Goal: Information Seeking & Learning: Find specific page/section

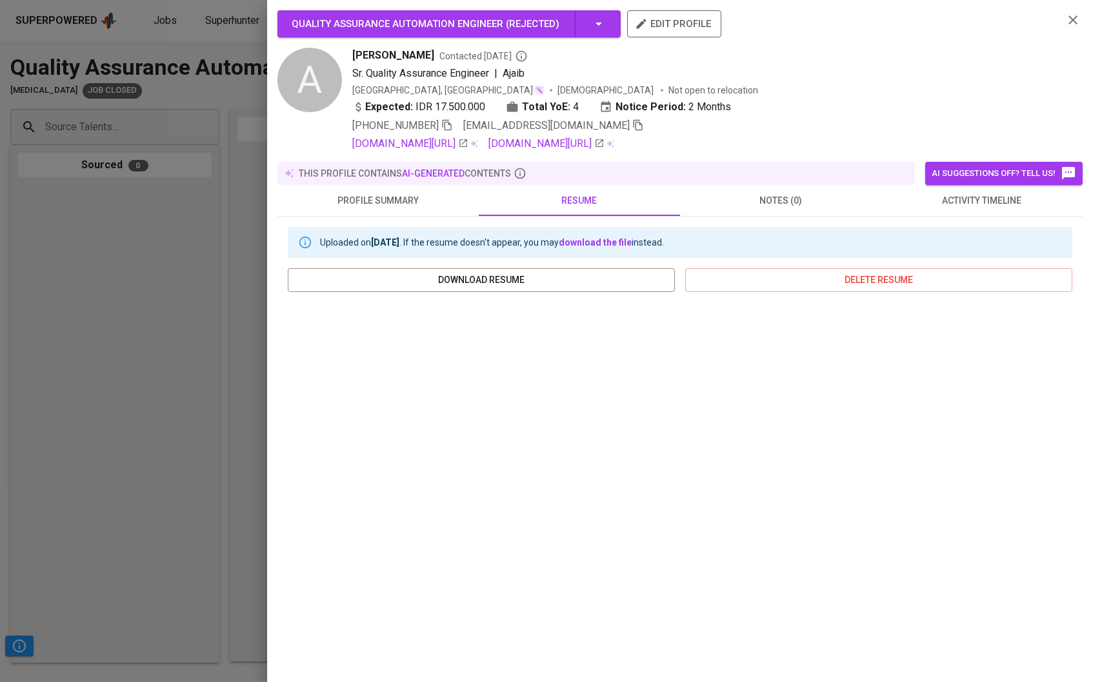
scroll to position [32, 0]
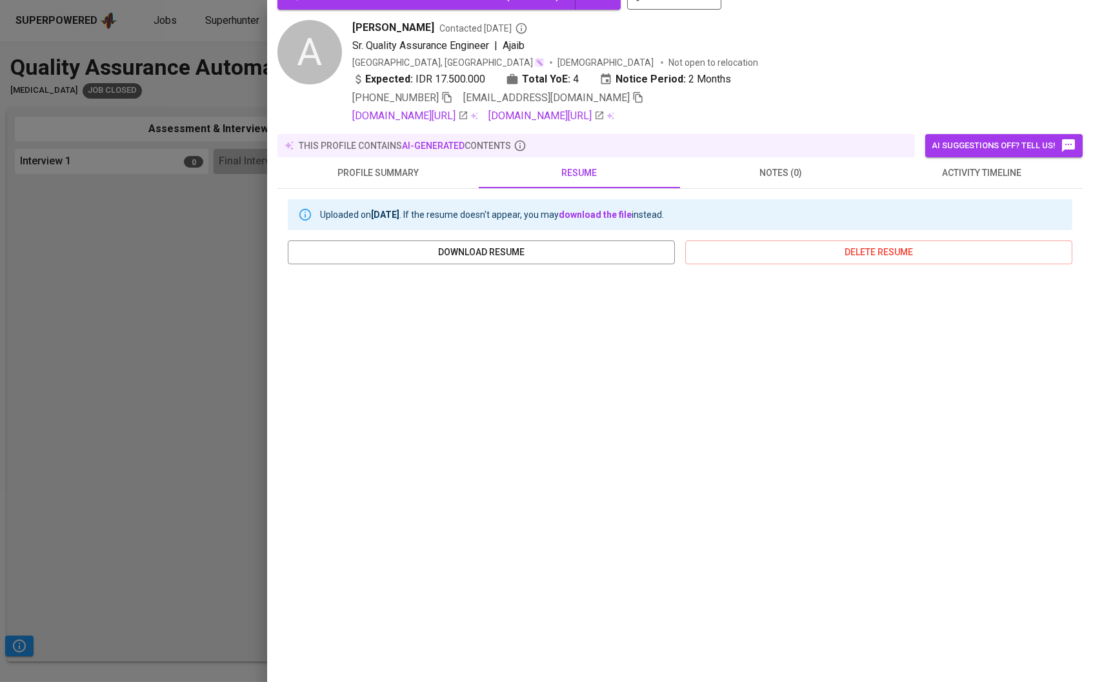
click at [203, 153] on div at bounding box center [546, 341] width 1093 height 682
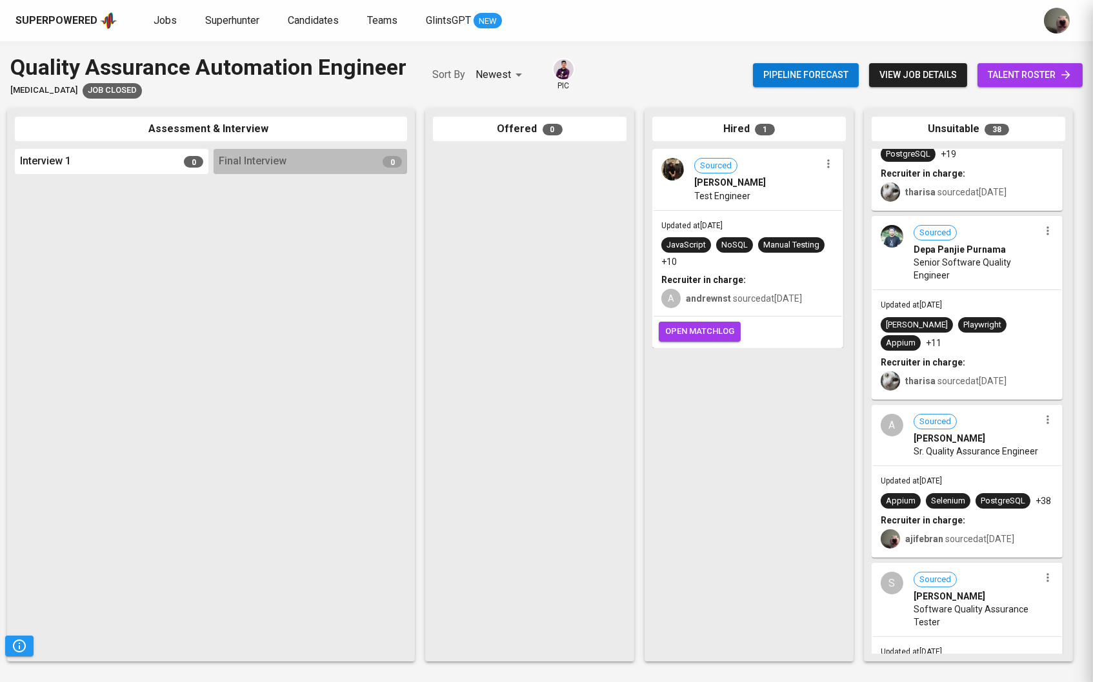
scroll to position [0, 0]
click at [226, 27] on link "Superhunter" at bounding box center [233, 21] width 57 height 16
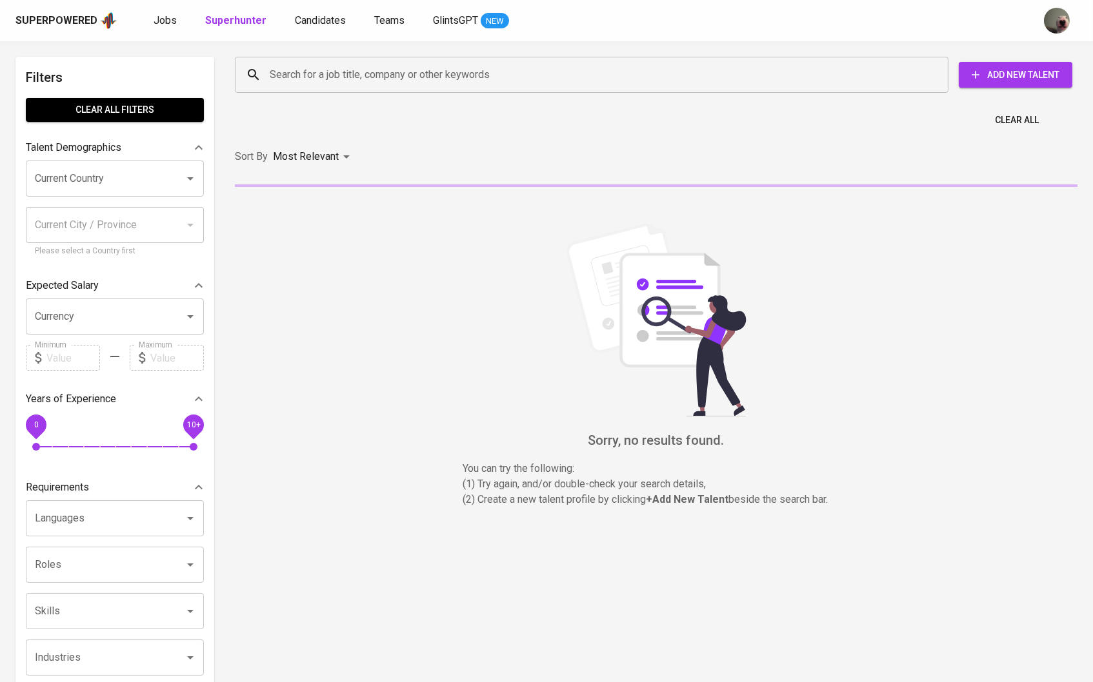
click at [357, 92] on div "Search for a job title, company or other keywords Search for a job title, compa…" at bounding box center [653, 74] width 842 height 41
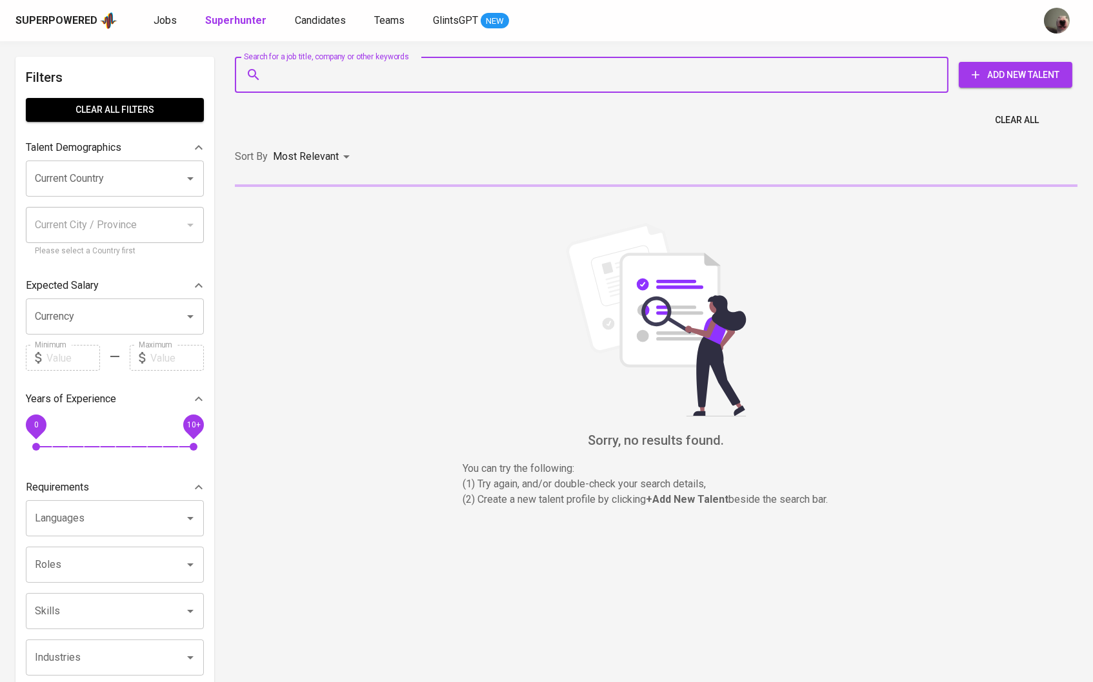
click at [353, 83] on input "Search for a job title, company or other keywords" at bounding box center [594, 75] width 657 height 25
paste input "[EMAIL_ADDRESS][DOMAIN_NAME]"
type input "[EMAIL_ADDRESS][DOMAIN_NAME]"
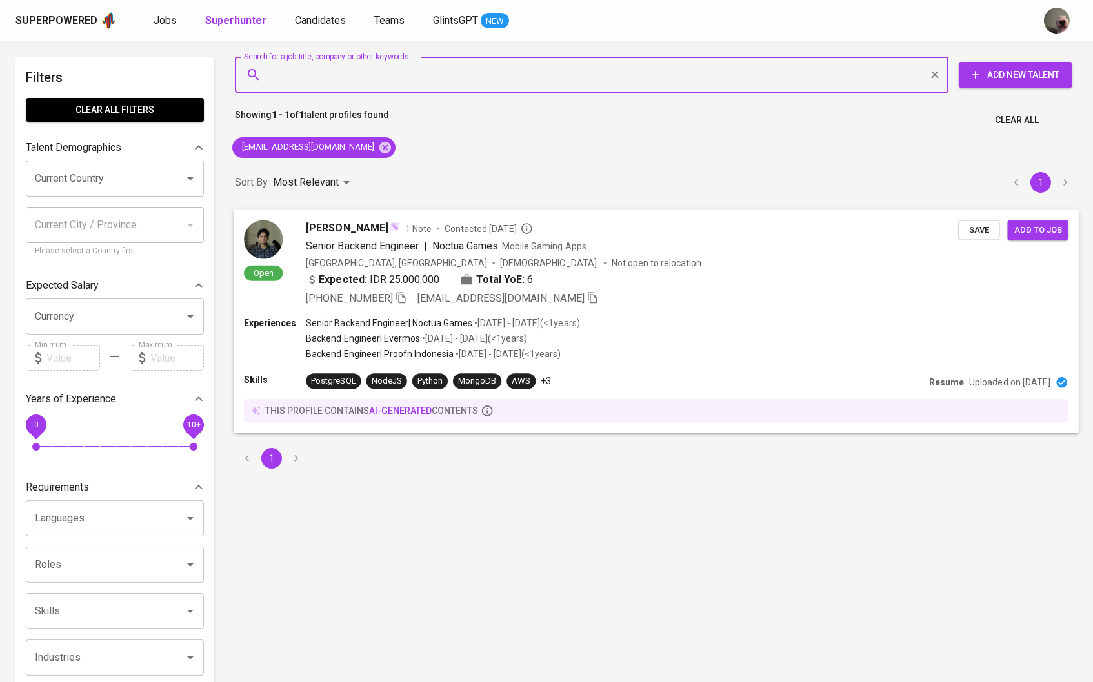
click at [383, 235] on div "[PERSON_NAME] 1 Note Contacted [DATE] Senior Backend Engineer | Noctua Games Mo…" at bounding box center [632, 263] width 652 height 86
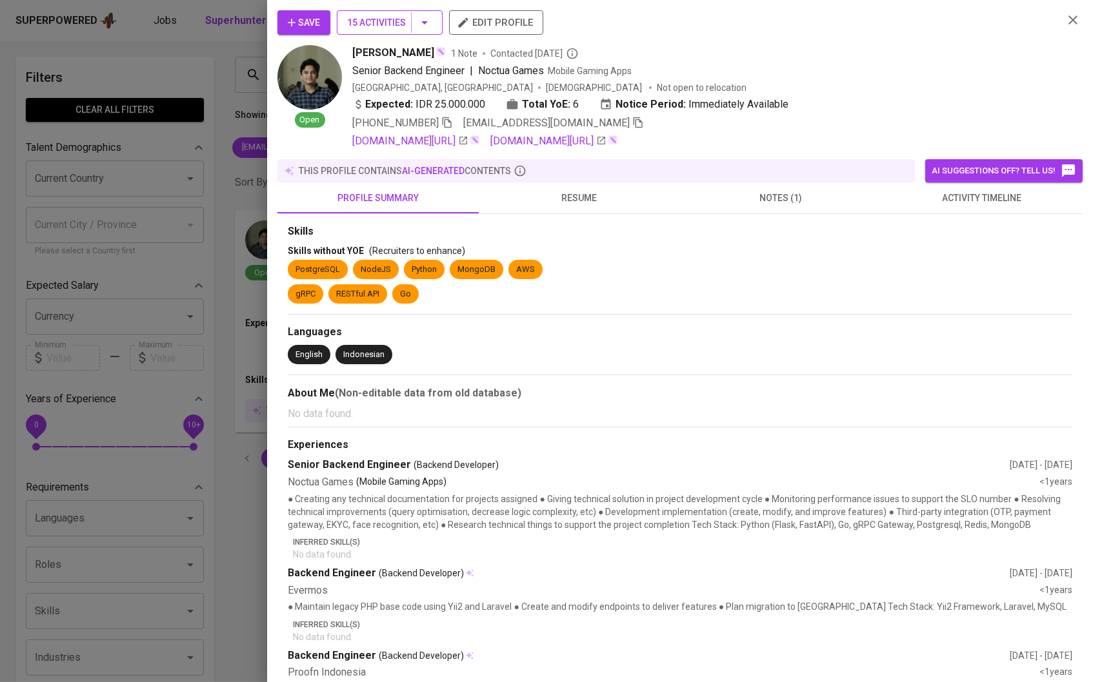
click at [419, 25] on span "15 Activities" at bounding box center [389, 23] width 85 height 16
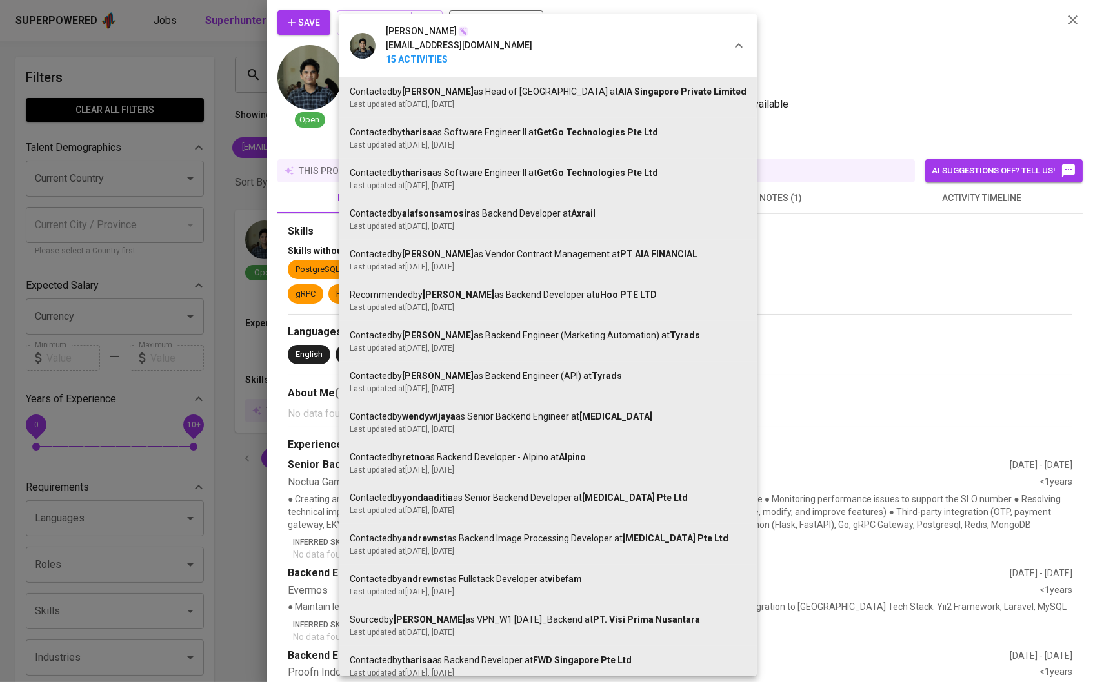
click at [907, 325] on div at bounding box center [546, 341] width 1093 height 682
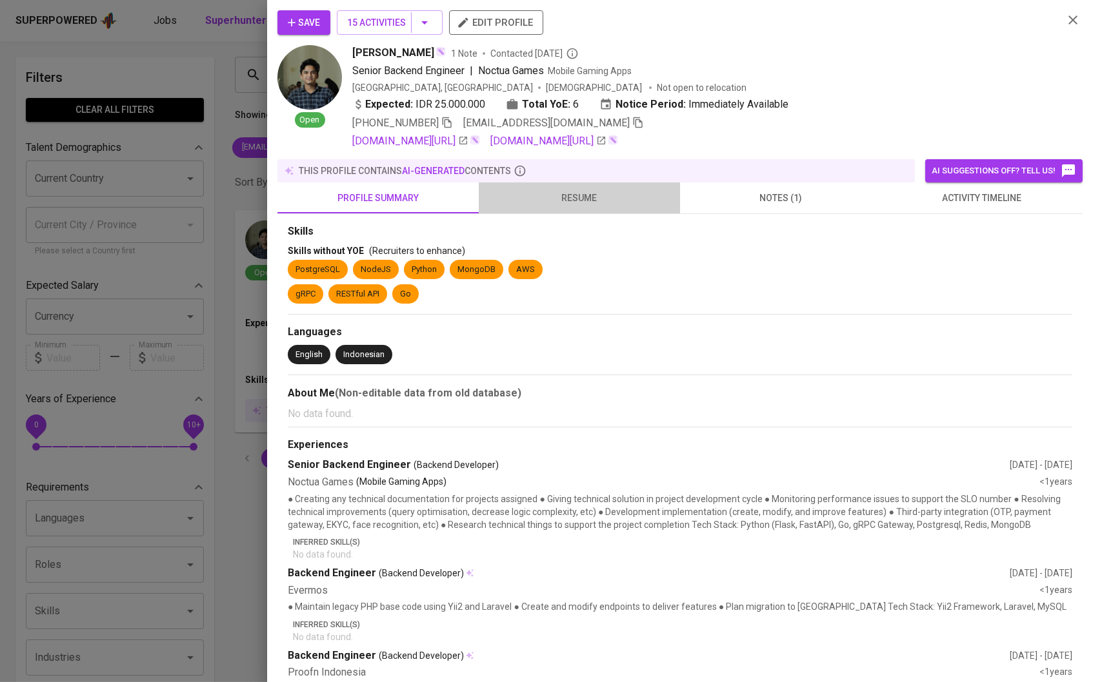
click at [612, 199] on span "resume" at bounding box center [579, 198] width 186 height 16
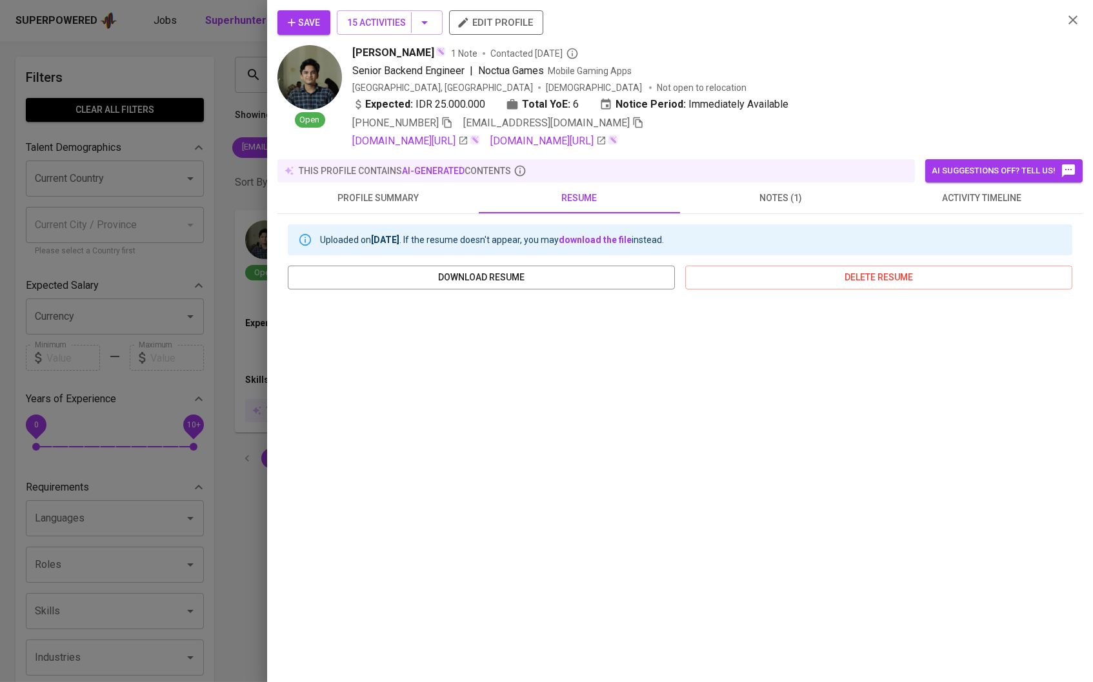
click at [783, 177] on div "this profile contains AI-generated contents" at bounding box center [595, 170] width 627 height 13
click at [783, 197] on span "notes (1)" at bounding box center [780, 198] width 186 height 16
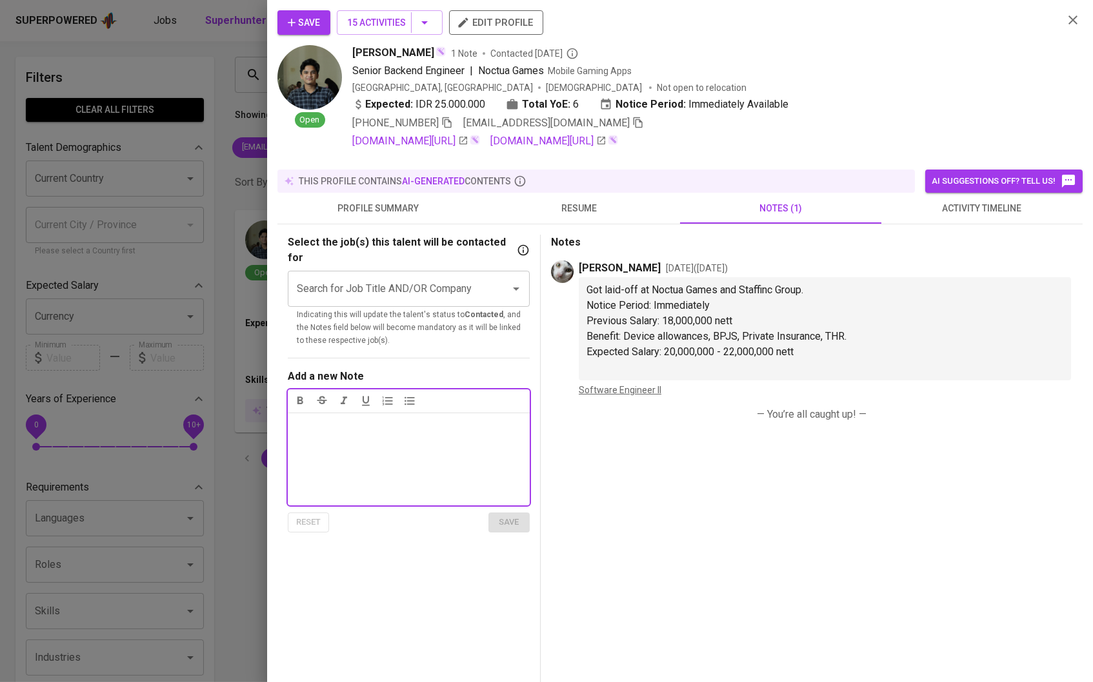
click at [285, 38] on div "Save 15 Activities edit profile" at bounding box center [664, 27] width 775 height 35
click at [287, 25] on icon "button" at bounding box center [291, 22] width 13 height 13
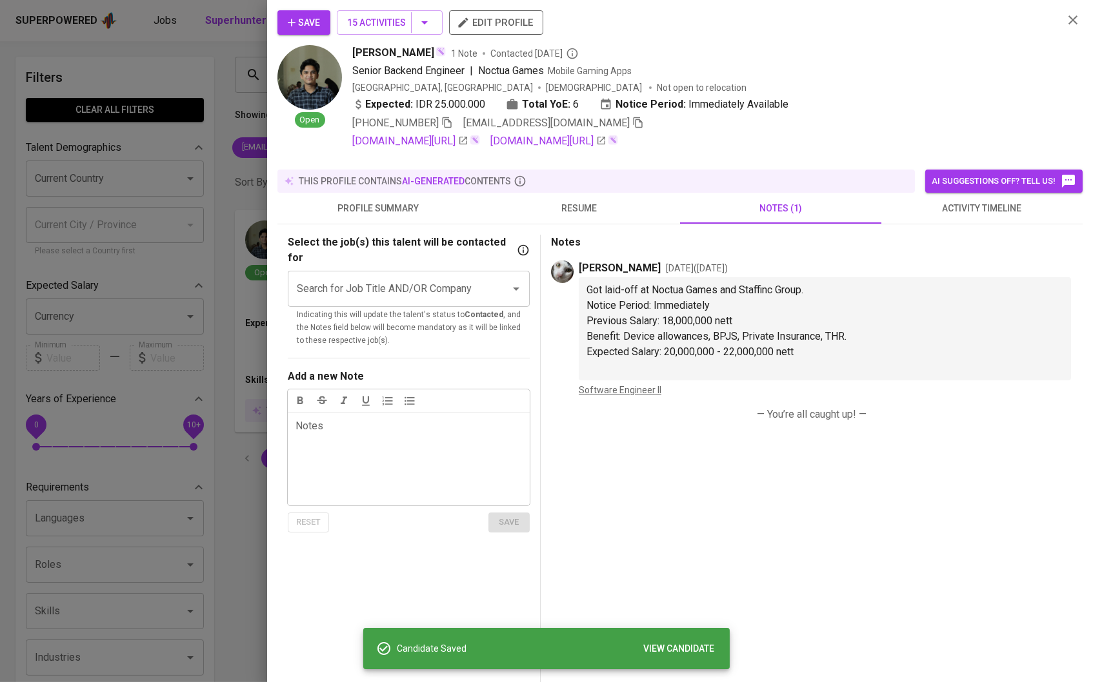
click at [246, 64] on div at bounding box center [546, 341] width 1093 height 682
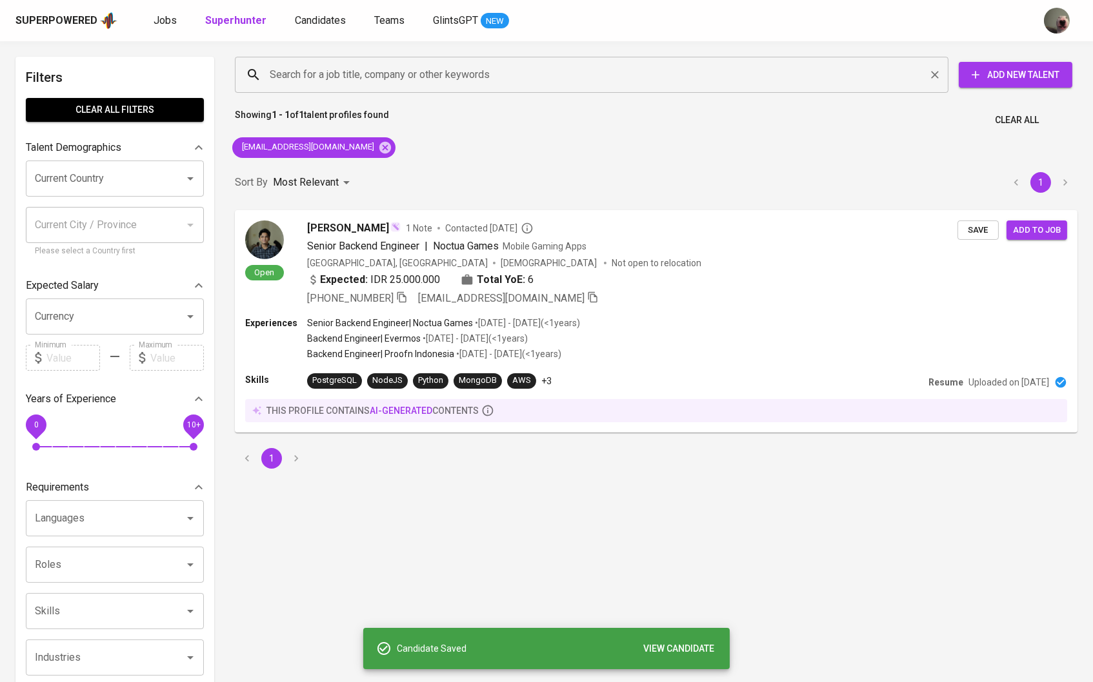
click at [306, 81] on input "Search for a job title, company or other keywords" at bounding box center [594, 75] width 657 height 25
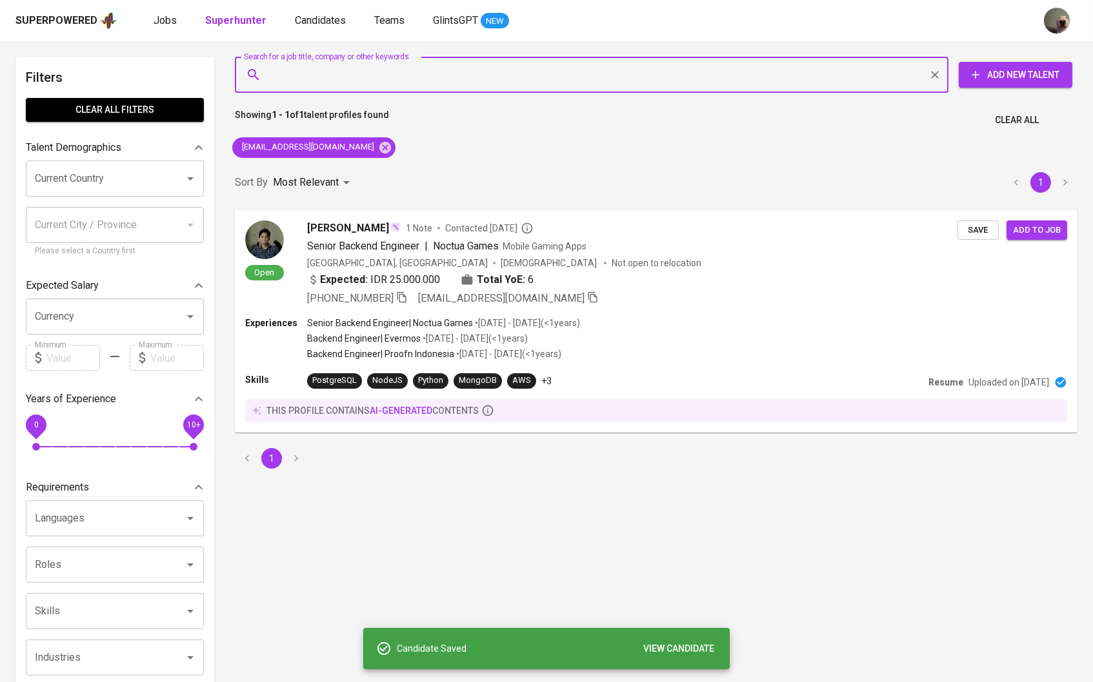
paste input "[EMAIL_ADDRESS][DOMAIN_NAME]"
type input "[EMAIL_ADDRESS][DOMAIN_NAME]"
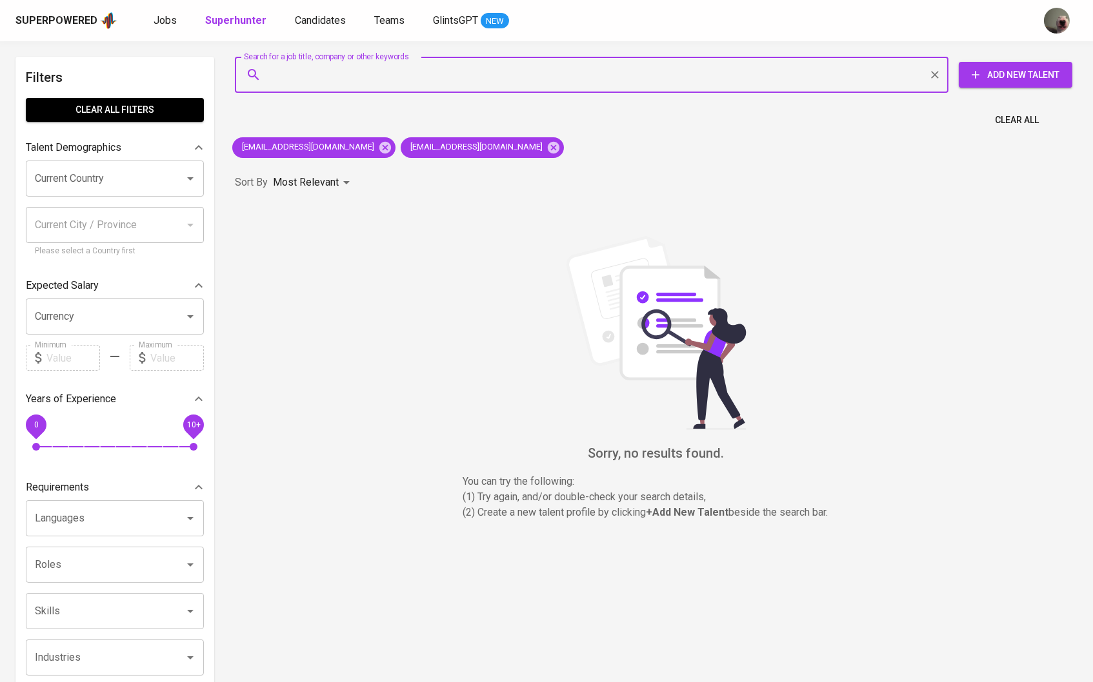
click at [355, 137] on div "[EMAIL_ADDRESS][DOMAIN_NAME] [EMAIL_ADDRESS][DOMAIN_NAME]" at bounding box center [398, 147] width 342 height 31
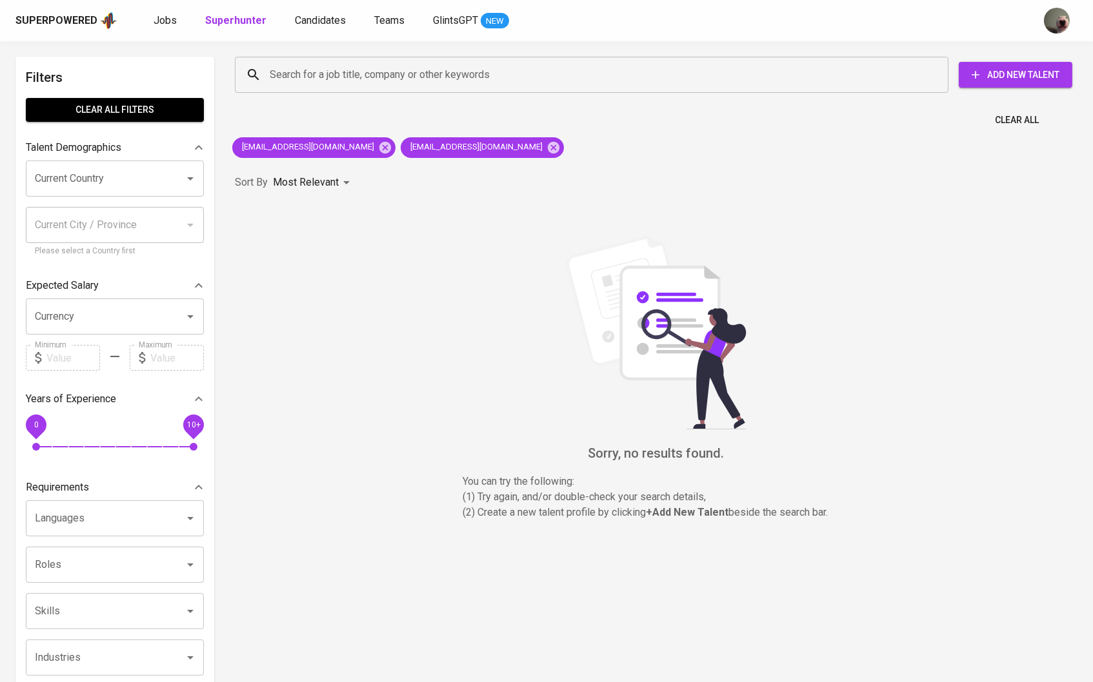
click at [355, 139] on div "[EMAIL_ADDRESS][DOMAIN_NAME] [EMAIL_ADDRESS][DOMAIN_NAME]" at bounding box center [398, 147] width 342 height 31
click at [378, 141] on icon at bounding box center [385, 148] width 14 height 14
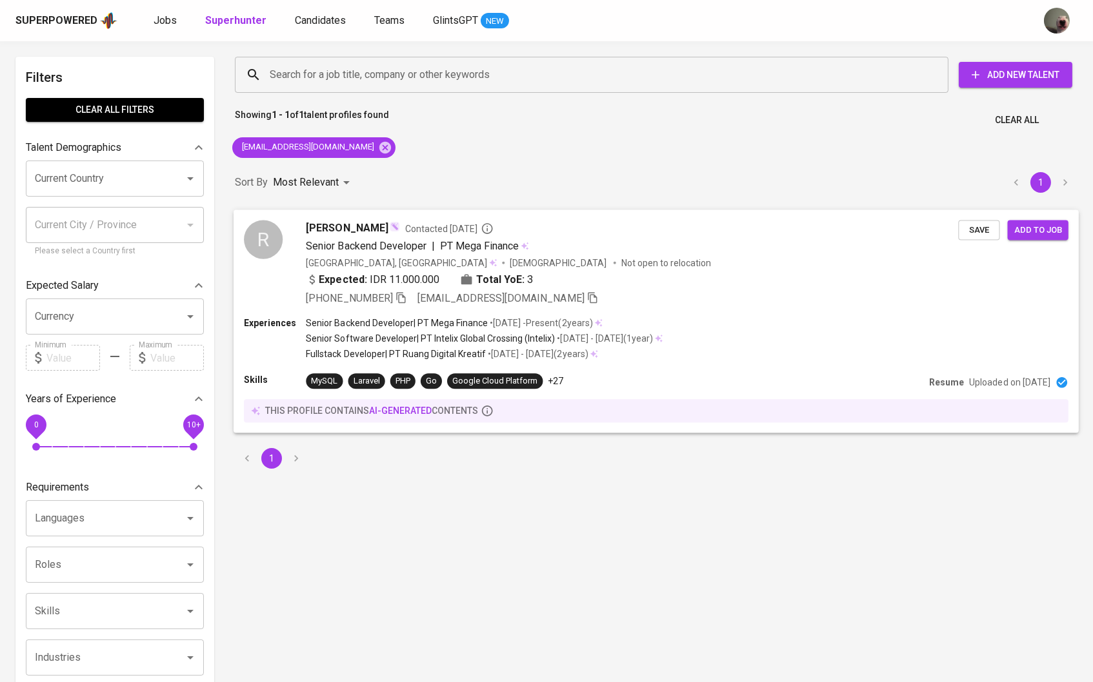
click at [355, 226] on span "[PERSON_NAME]" at bounding box center [347, 227] width 82 height 15
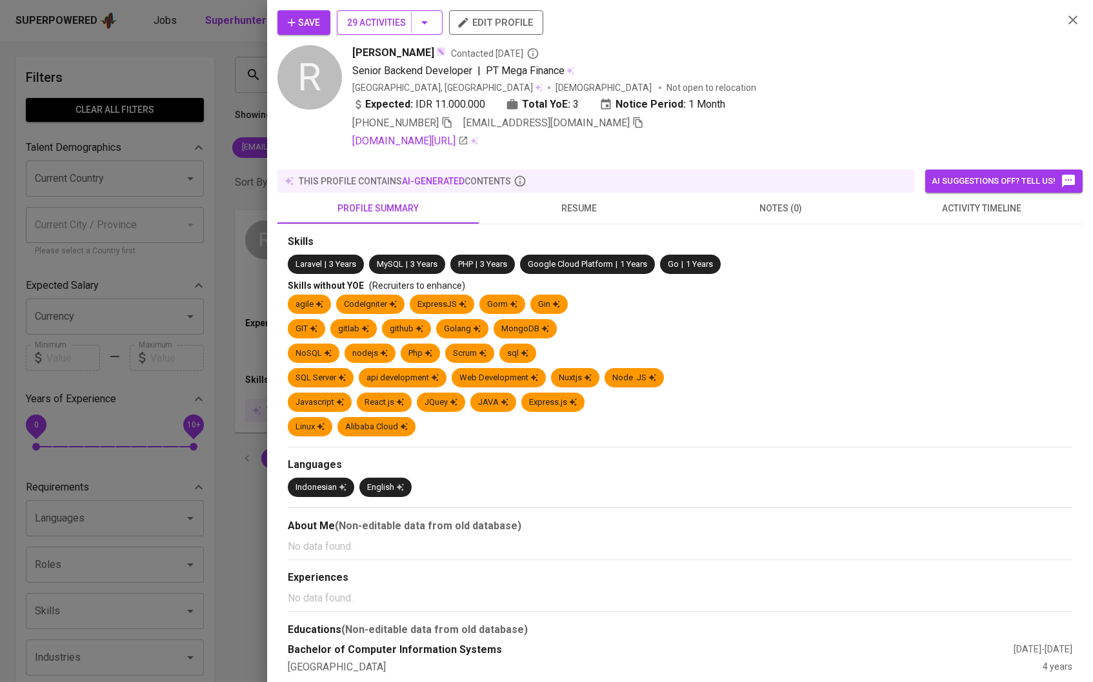
click at [323, 23] on button "Save" at bounding box center [303, 22] width 53 height 25
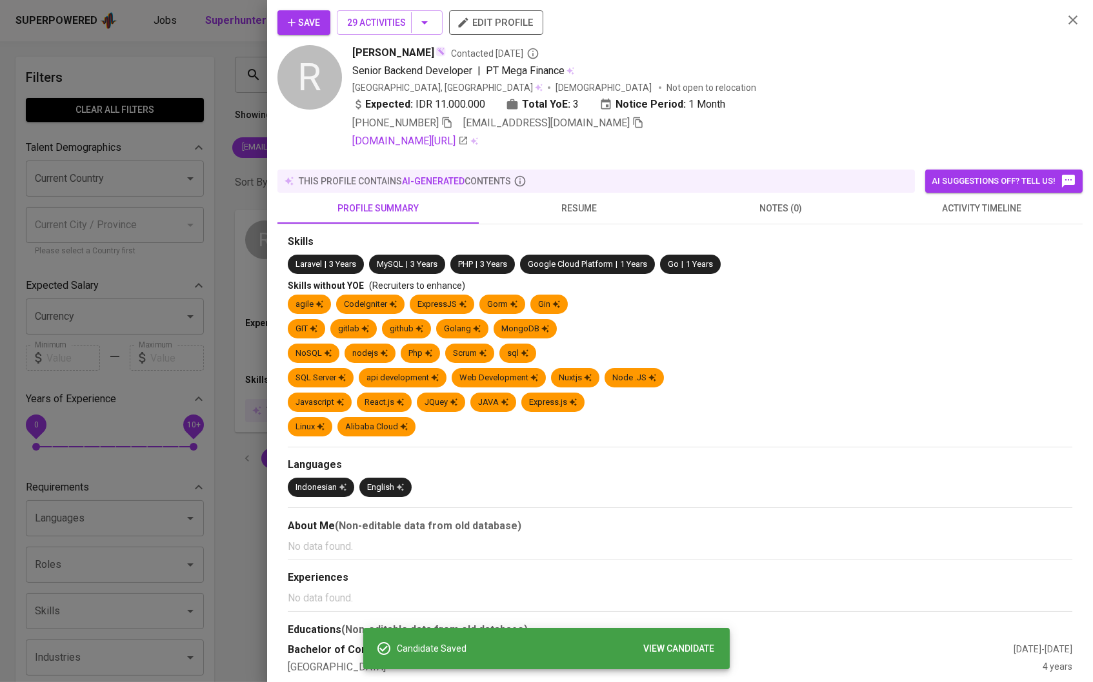
click at [581, 201] on span "resume" at bounding box center [579, 209] width 186 height 16
